Goal: Task Accomplishment & Management: Use online tool/utility

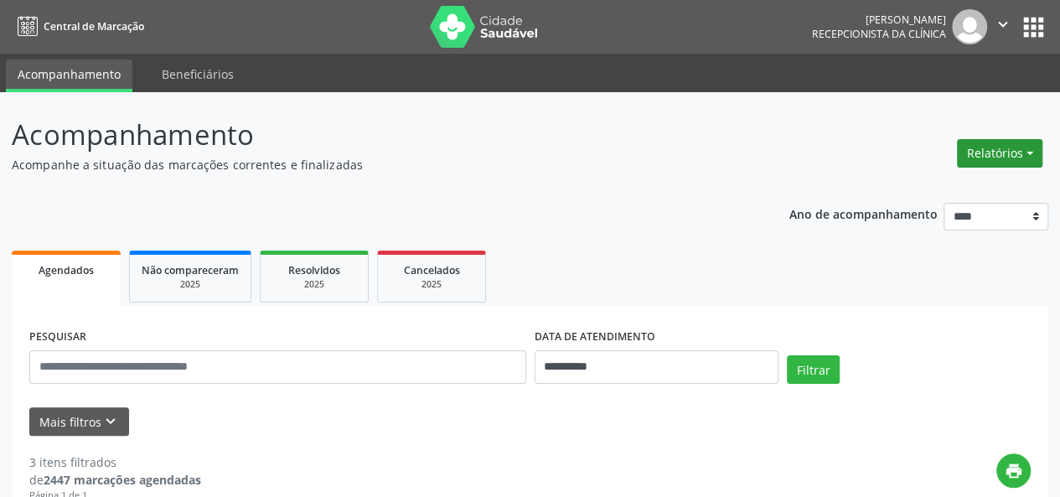
click at [987, 152] on button "Relatórios" at bounding box center [999, 153] width 85 height 28
click at [932, 195] on link "Agendamentos" at bounding box center [953, 188] width 180 height 23
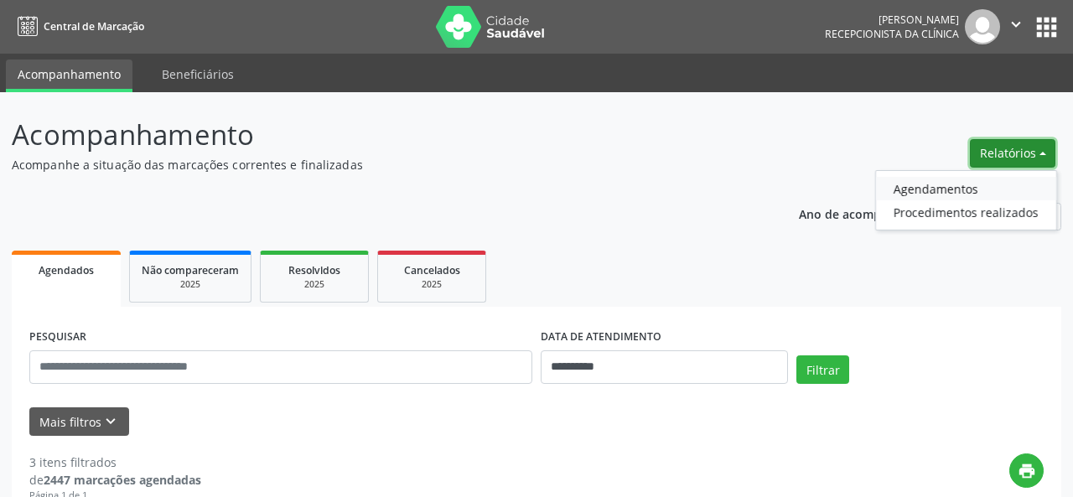
select select "*"
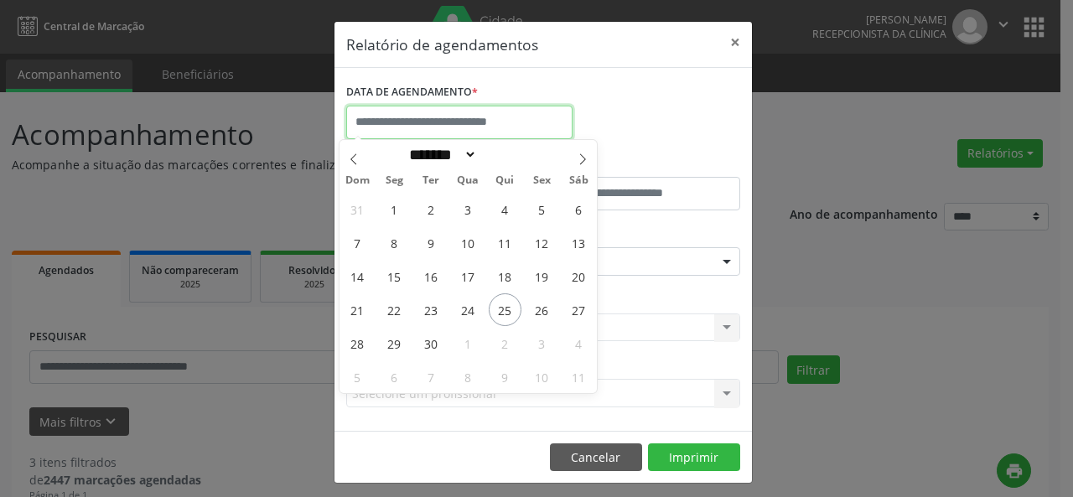
click at [525, 114] on input "text" at bounding box center [459, 123] width 226 height 34
click at [541, 320] on span "26" at bounding box center [541, 309] width 33 height 33
type input "**********"
click at [541, 320] on span "26" at bounding box center [541, 309] width 33 height 33
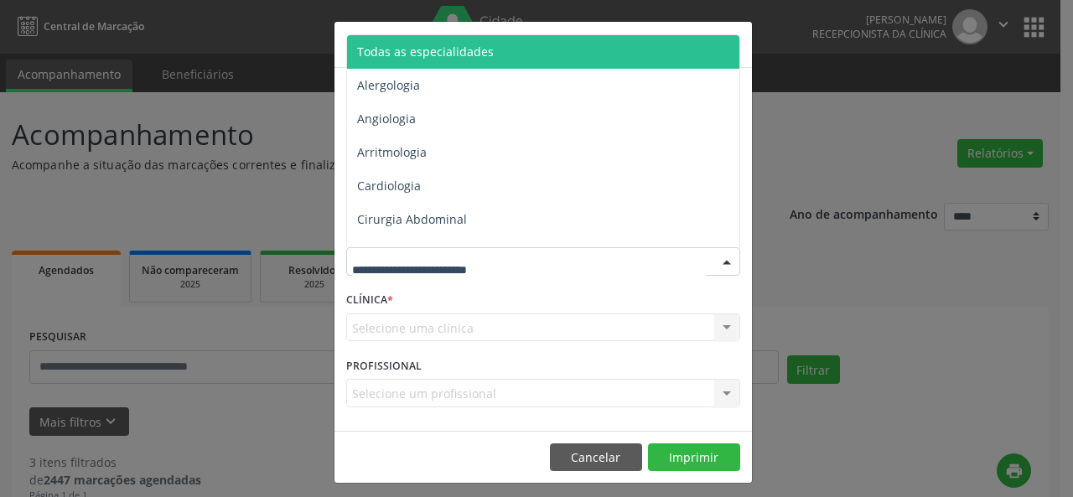
click at [577, 261] on div at bounding box center [543, 261] width 394 height 28
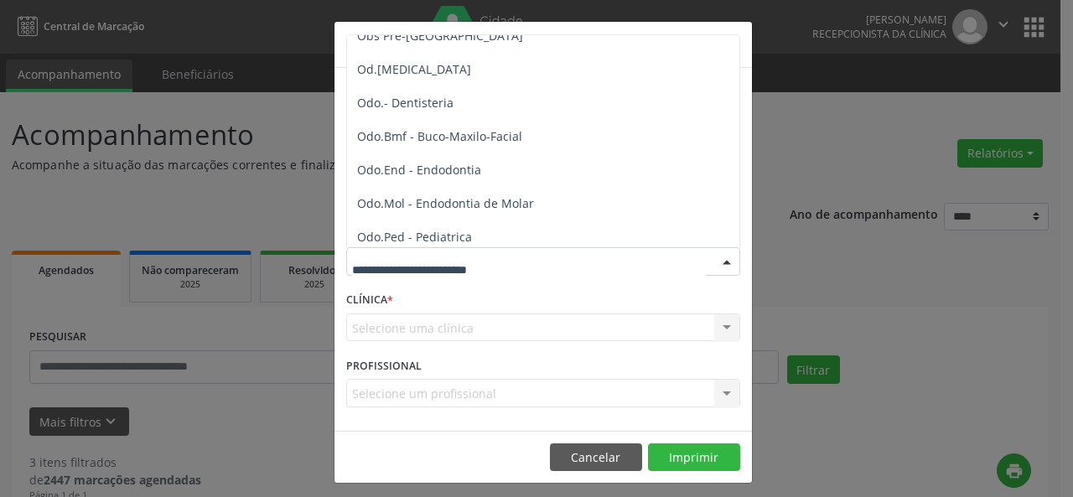
scroll to position [1813, 0]
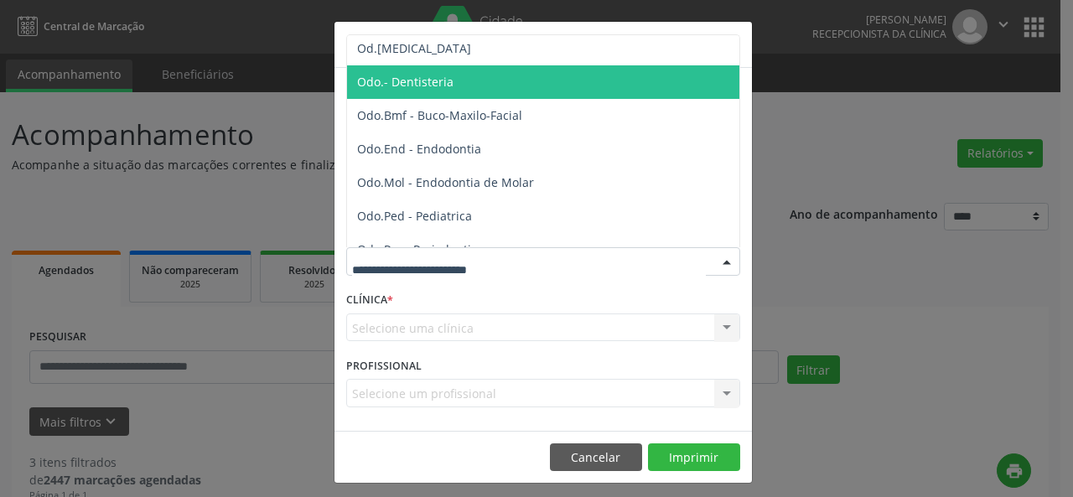
click at [489, 75] on span "Odo.- Dentisteria" at bounding box center [544, 82] width 395 height 34
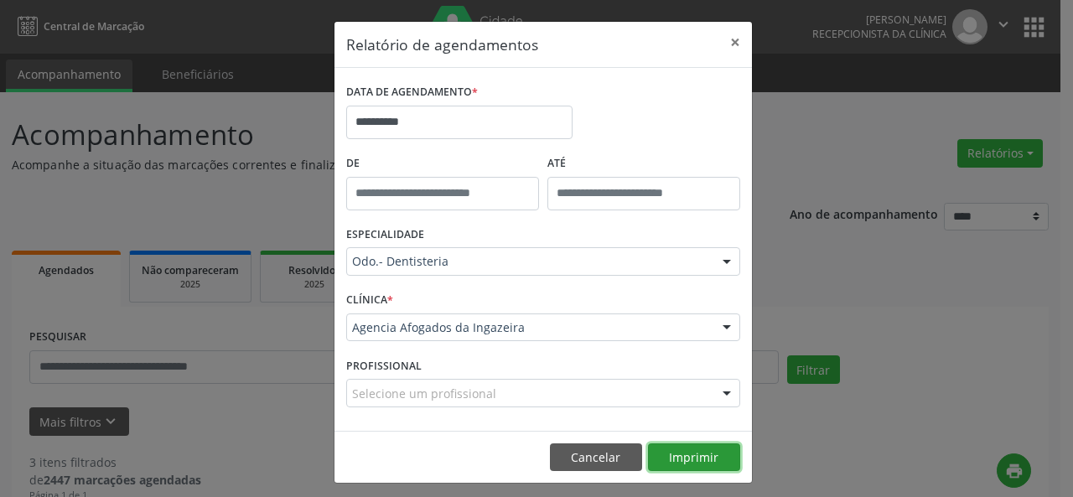
click at [684, 467] on button "Imprimir" at bounding box center [694, 457] width 92 height 28
